Goal: Task Accomplishment & Management: Manage account settings

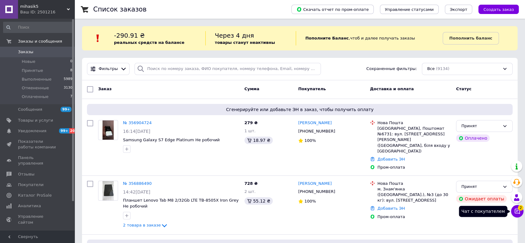
click at [516, 213] on icon at bounding box center [517, 211] width 6 height 6
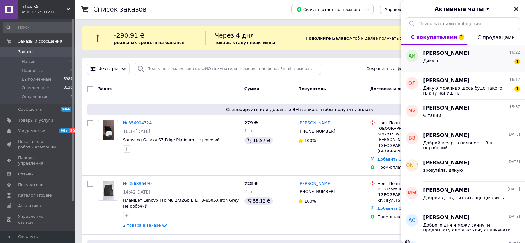
click at [467, 56] on span "[PERSON_NAME]" at bounding box center [446, 53] width 46 height 7
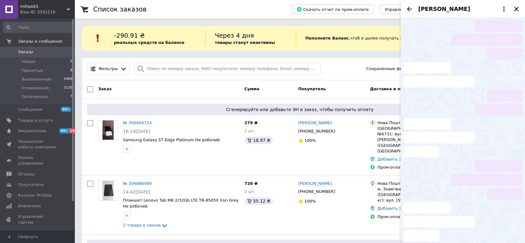
scroll to position [30, 0]
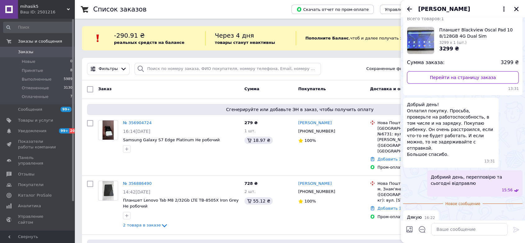
click at [410, 6] on icon "Назад" at bounding box center [409, 8] width 7 height 7
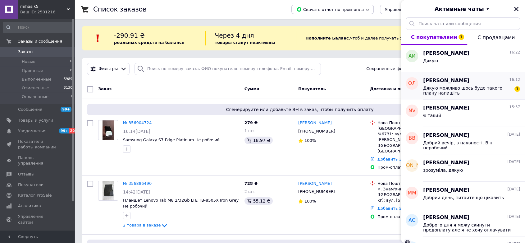
click at [448, 82] on span "[PERSON_NAME]" at bounding box center [446, 80] width 46 height 7
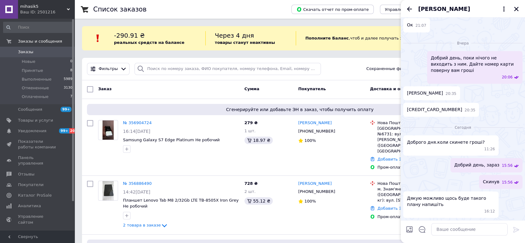
scroll to position [666, 0]
click at [454, 229] on textarea at bounding box center [469, 229] width 76 height 12
type textarea "ок"
click at [517, 229] on icon at bounding box center [517, 230] width 6 height 6
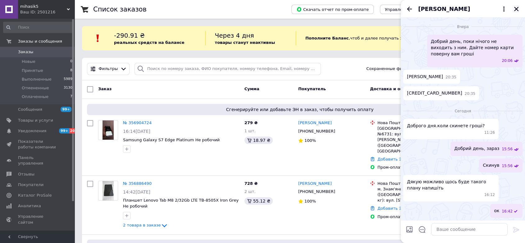
click at [517, 10] on icon "Закрыть" at bounding box center [516, 9] width 4 height 4
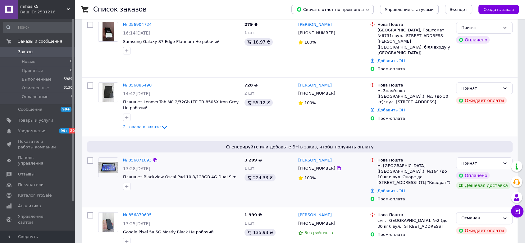
scroll to position [138, 0]
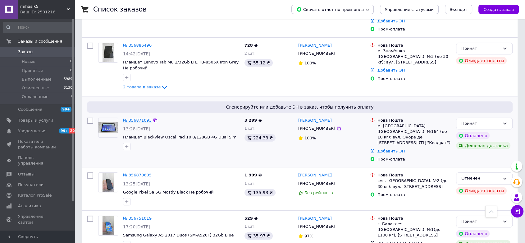
click at [135, 118] on link "№ 356871093" at bounding box center [137, 120] width 29 height 5
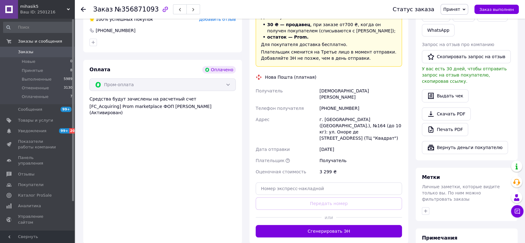
scroll to position [345, 0]
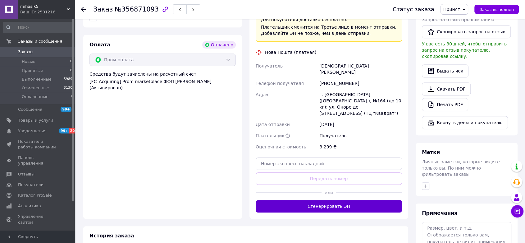
click at [331, 200] on button "Сгенерировать ЭН" at bounding box center [329, 206] width 146 height 12
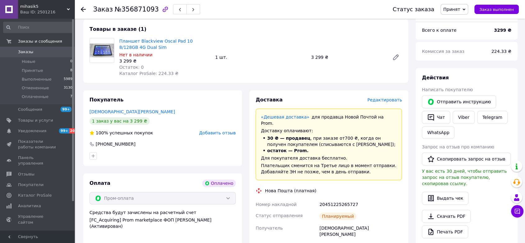
scroll to position [173, 0]
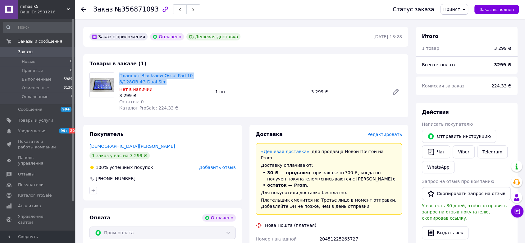
drag, startPoint x: 118, startPoint y: 63, endPoint x: 135, endPoint y: 67, distance: 17.0
click at [143, 71] on div "Планшет Blackview Oscal Pad 10 8/128GB 4G Dual Sim Нет в наличии 3 299 ₴ Остато…" at bounding box center [165, 91] width 96 height 41
copy link "Планшет Blackview Oscal Pad 10 8/128GB 4G Dual Sim"
click at [51, 71] on li "Принятые 8" at bounding box center [38, 70] width 76 height 9
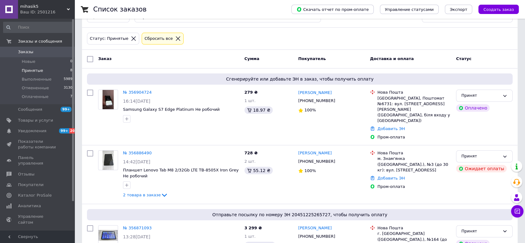
scroll to position [69, 0]
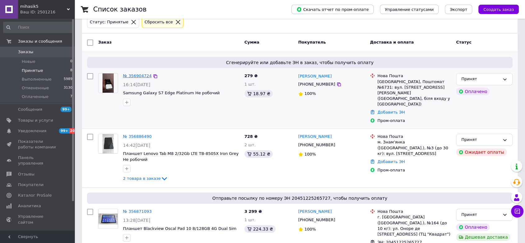
click at [138, 74] on link "№ 356904724" at bounding box center [137, 75] width 29 height 5
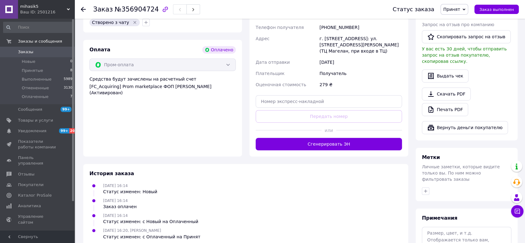
scroll to position [341, 0]
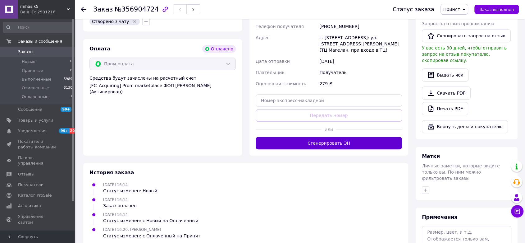
click at [318, 137] on button "Сгенерировать ЭН" at bounding box center [329, 143] width 146 height 12
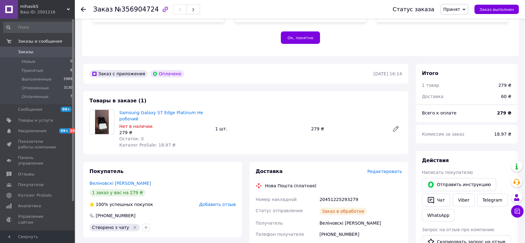
scroll to position [134, 0]
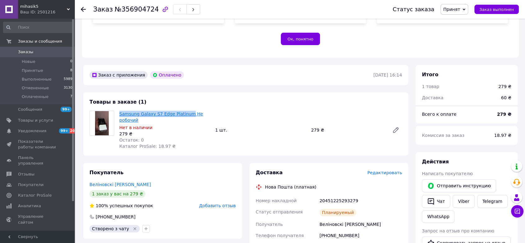
drag, startPoint x: 119, startPoint y: 101, endPoint x: 182, endPoint y: 101, distance: 62.2
click at [185, 109] on div "Samsung Galaxy S7 Edge Platinum Не робочий Нет в наличии 279 ₴ Остаток: 0 Катал…" at bounding box center [165, 129] width 96 height 41
copy link "Samsung Galaxy S7 Edge Platinum"
click at [52, 72] on li "Принятые 8" at bounding box center [38, 70] width 76 height 9
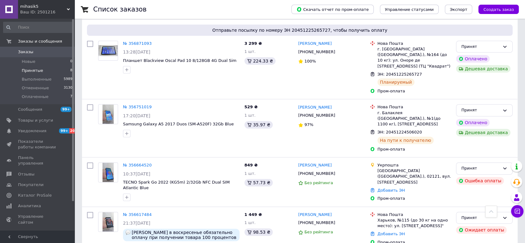
scroll to position [276, 0]
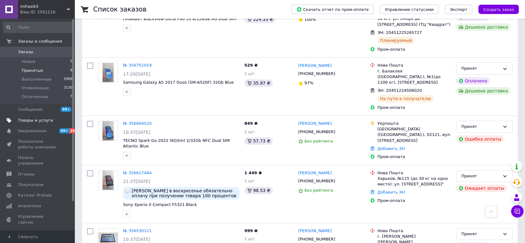
click at [30, 122] on span "Товары и услуги" at bounding box center [35, 121] width 35 height 6
